Goal: Task Accomplishment & Management: Manage account settings

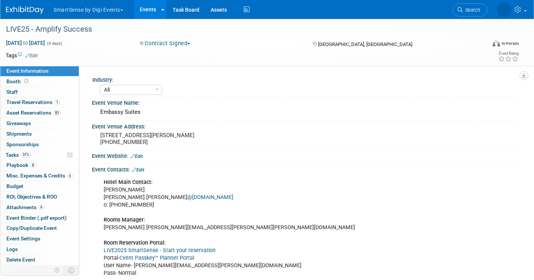
select select "All"
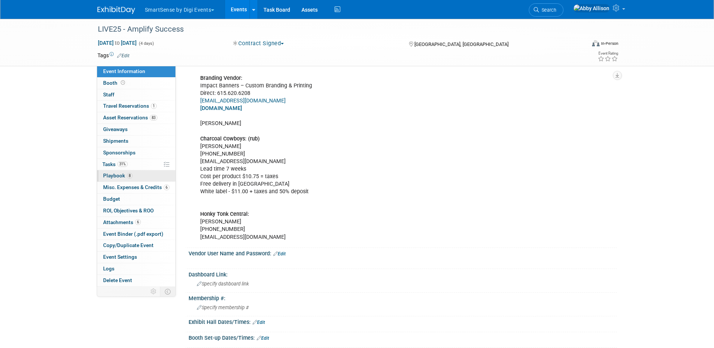
click at [108, 177] on span "Playbook 8" at bounding box center [117, 175] width 29 height 6
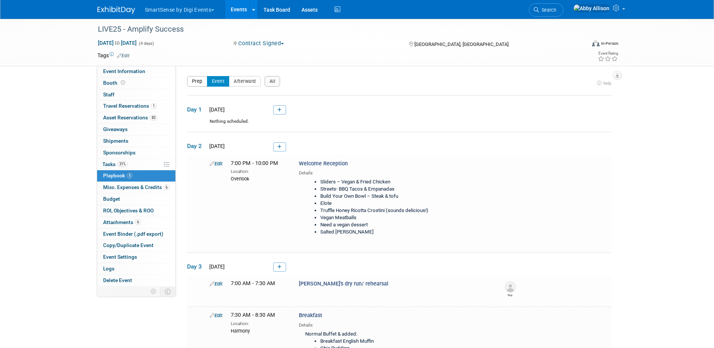
click at [194, 79] on button "Prep" at bounding box center [197, 81] width 20 height 11
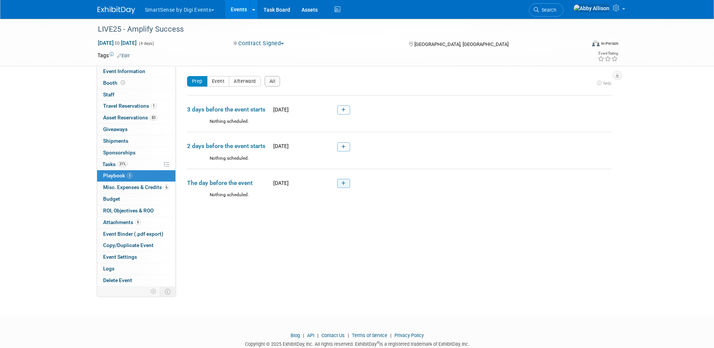
click at [344, 183] on icon at bounding box center [344, 183] width 4 height 5
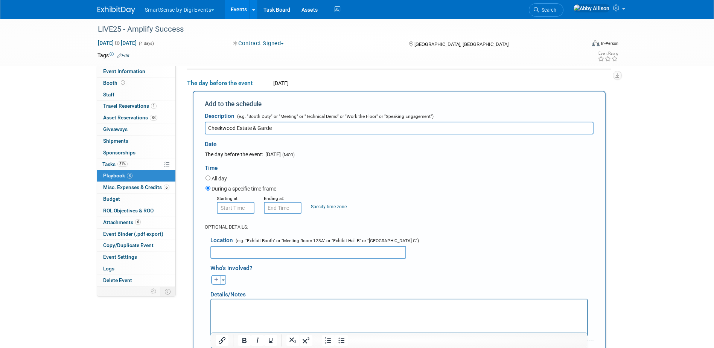
type input "[GEOGRAPHIC_DATA]"
drag, startPoint x: 278, startPoint y: 127, endPoint x: 202, endPoint y: 132, distance: 76.2
click at [194, 131] on div "Add to the schedule Description (e.g. "Booth Duty" or "Meeting" or "Technical D…" at bounding box center [399, 249] width 413 height 316
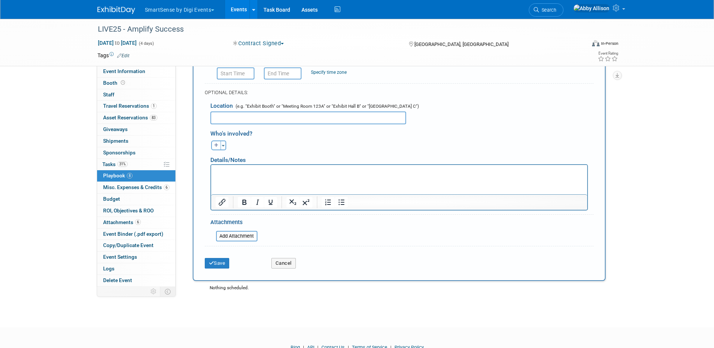
scroll to position [249, 0]
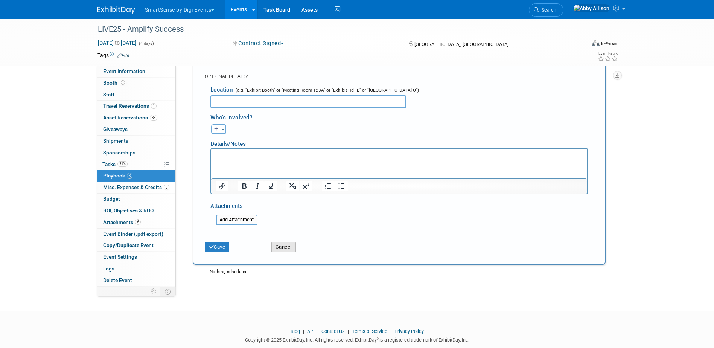
click at [280, 246] on button "Cancel" at bounding box center [284, 247] width 24 height 11
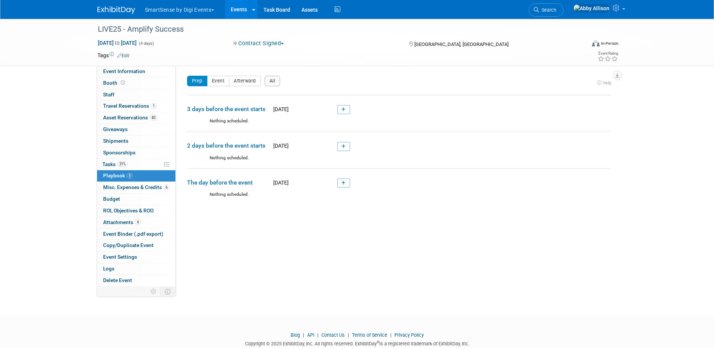
scroll to position [0, 0]
click at [252, 80] on button "Afterward" at bounding box center [245, 81] width 32 height 11
click at [340, 108] on link at bounding box center [336, 109] width 13 height 9
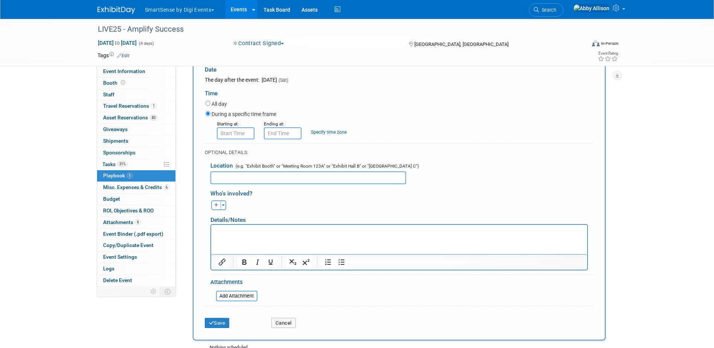
scroll to position [100, 0]
type input "[GEOGRAPHIC_DATA]"
click at [208, 104] on input "All day" at bounding box center [208, 104] width 5 height 5
radio input "true"
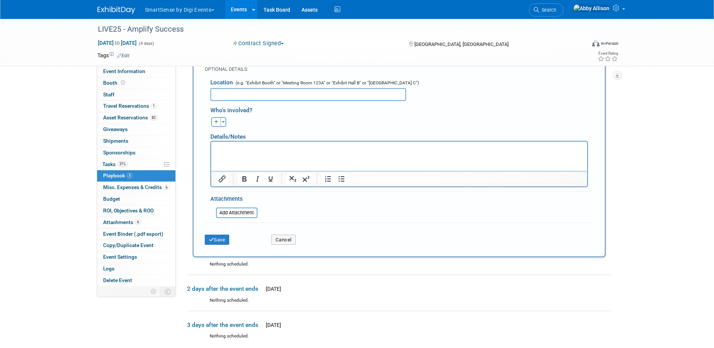
scroll to position [175, 0]
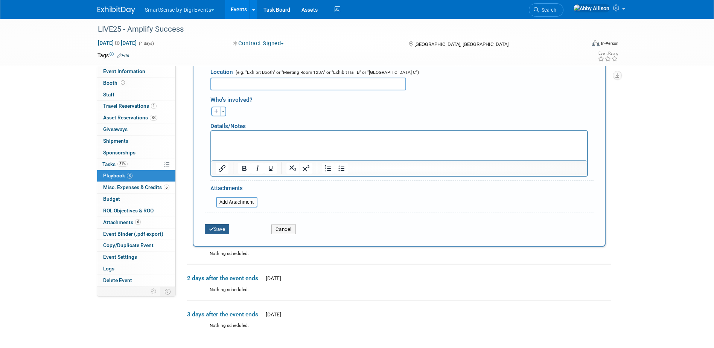
click at [224, 229] on button "Save" at bounding box center [217, 229] width 25 height 11
